Goal: Communication & Community: Answer question/provide support

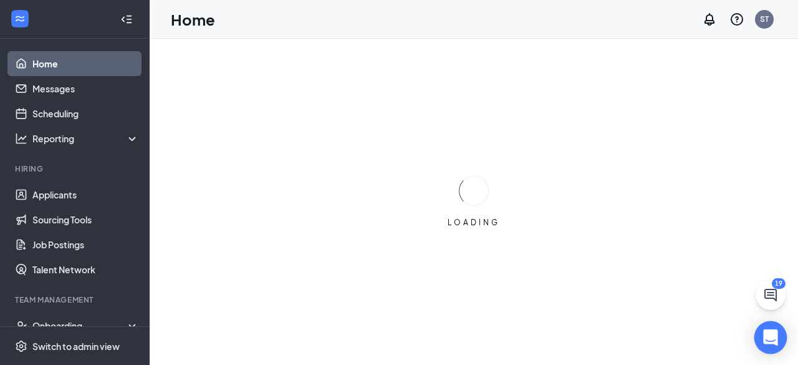
click at [777, 338] on body "Home Messages Scheduling Reporting Hiring Applicants Sourcing Tools Job Posting…" at bounding box center [399, 182] width 798 height 365
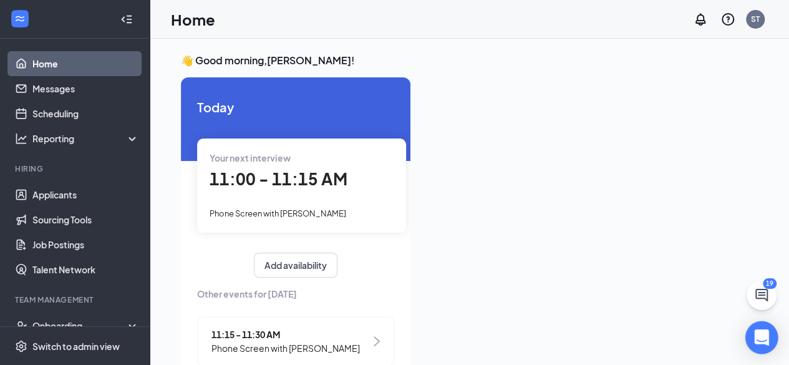
click at [770, 336] on div "Open Intercom Messenger" at bounding box center [761, 337] width 33 height 33
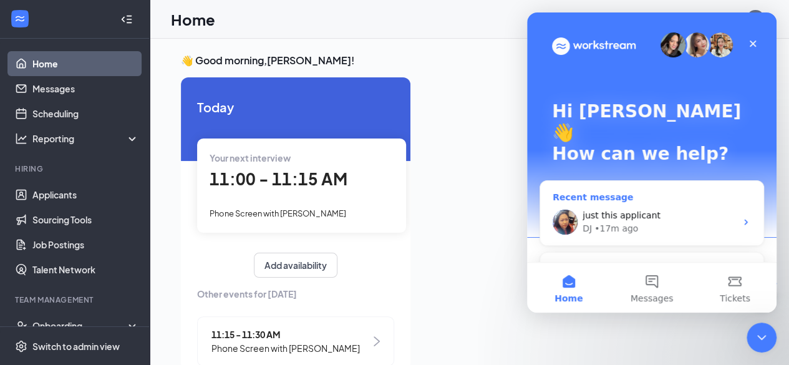
click at [607, 214] on div "just this applicant DJ • 17m ago" at bounding box center [651, 222] width 223 height 46
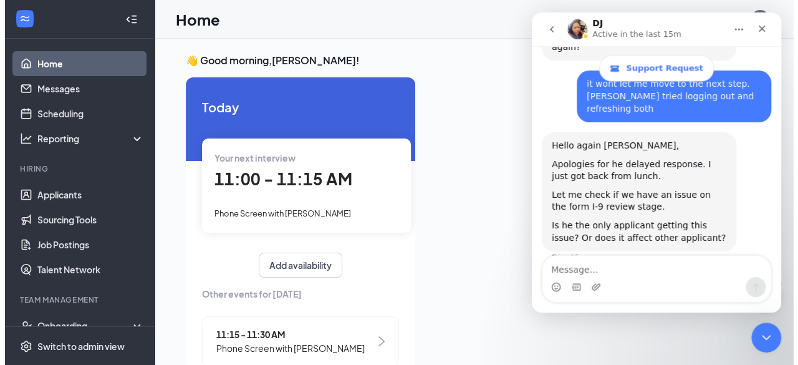
scroll to position [1187, 0]
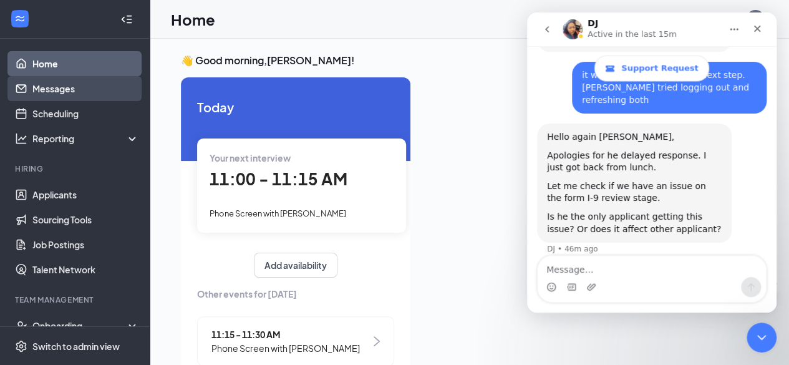
click at [47, 90] on link "Messages" at bounding box center [85, 88] width 107 height 25
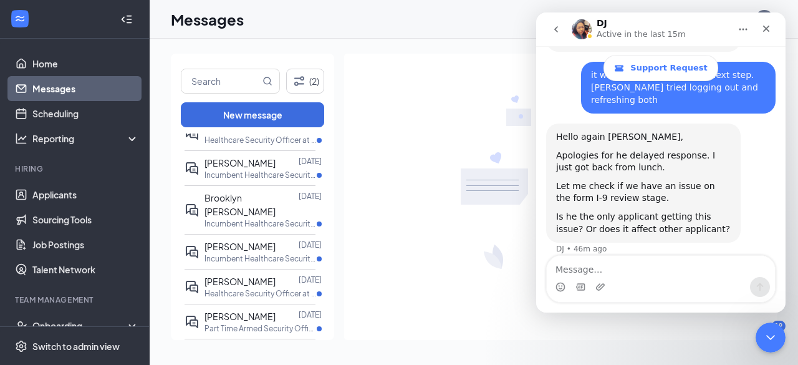
scroll to position [195, 0]
click at [259, 219] on p "Incumbent Healthcare Security Officer at [GEOGRAPHIC_DATA][PERSON_NAME]" at bounding box center [261, 224] width 112 height 11
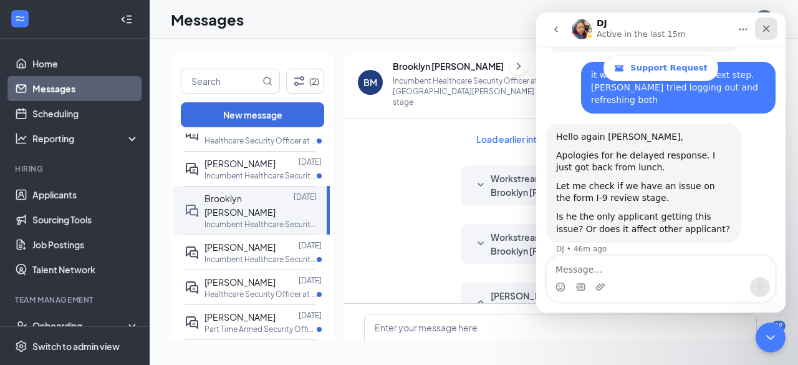
scroll to position [90, 0]
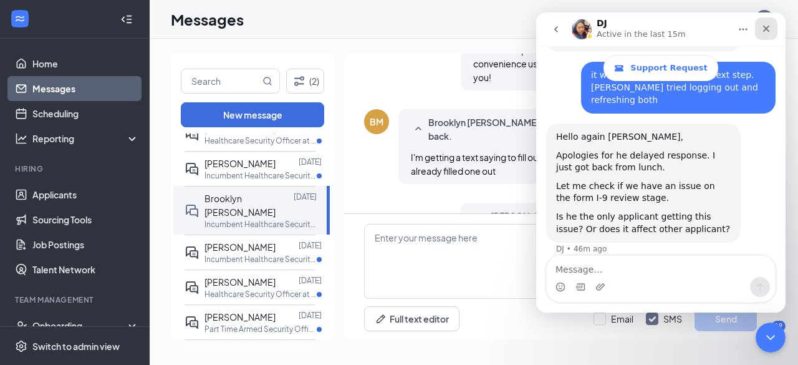
click at [773, 33] on div "Close" at bounding box center [766, 28] width 22 height 22
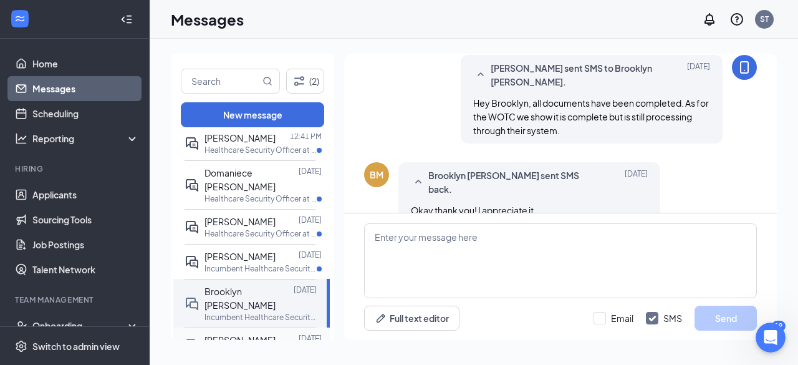
scroll to position [0, 0]
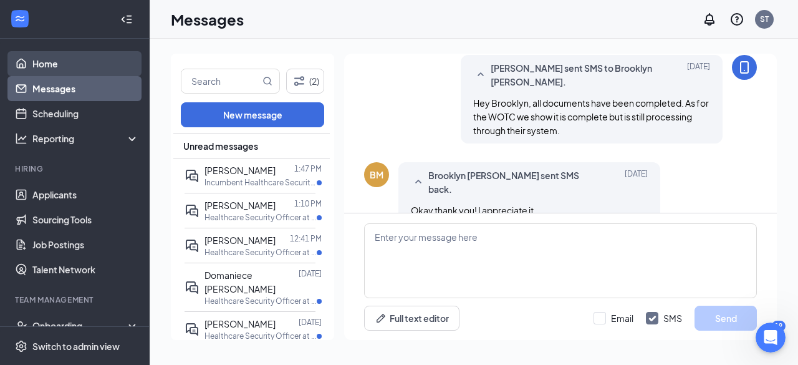
click at [59, 62] on link "Home" at bounding box center [85, 63] width 107 height 25
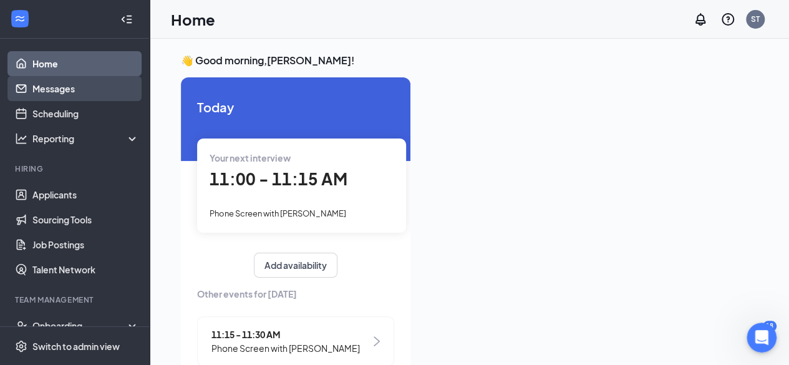
click at [50, 86] on link "Messages" at bounding box center [85, 88] width 107 height 25
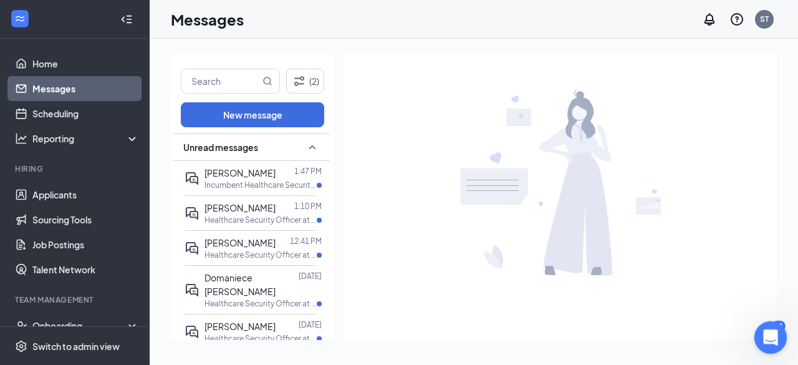
click at [778, 337] on div "Open Intercom Messenger" at bounding box center [768, 335] width 41 height 41
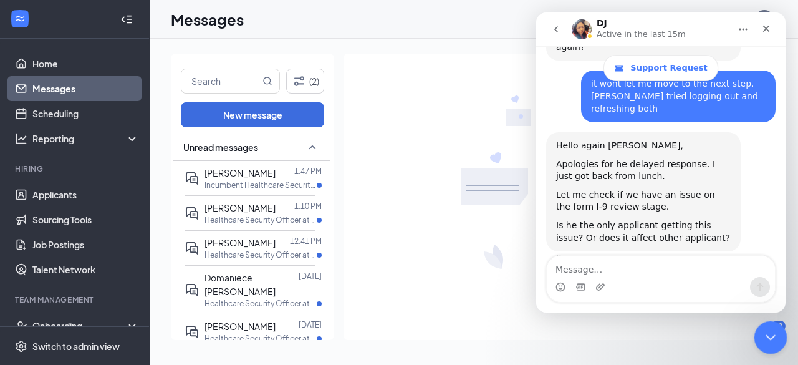
scroll to position [1187, 0]
